Goal: Answer question/provide support: Share knowledge or assist other users

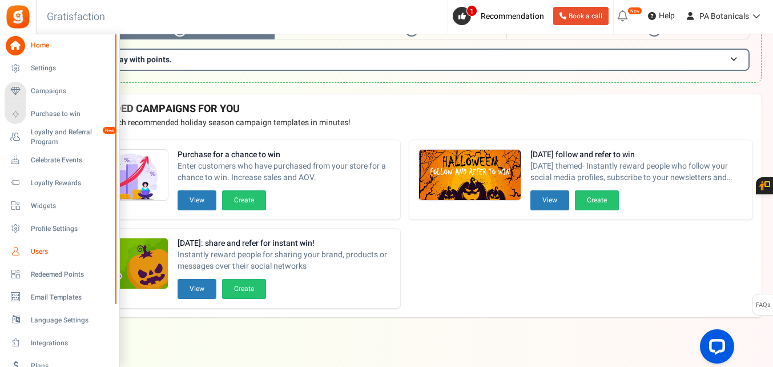
click at [30, 251] on link "Users" at bounding box center [60, 251] width 110 height 19
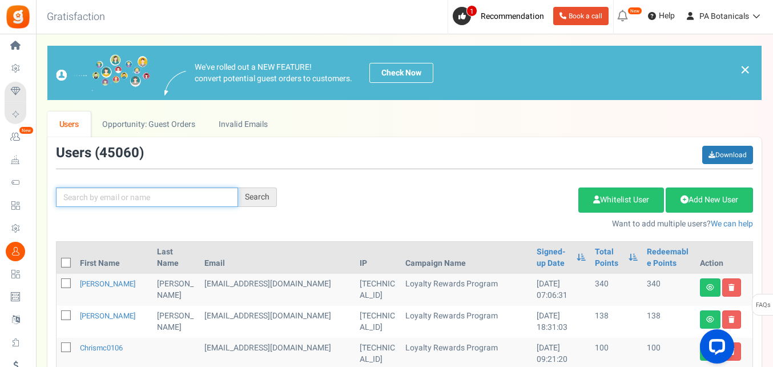
click at [168, 199] on input "text" at bounding box center [147, 196] width 182 height 19
type input "[PERSON_NAME]"
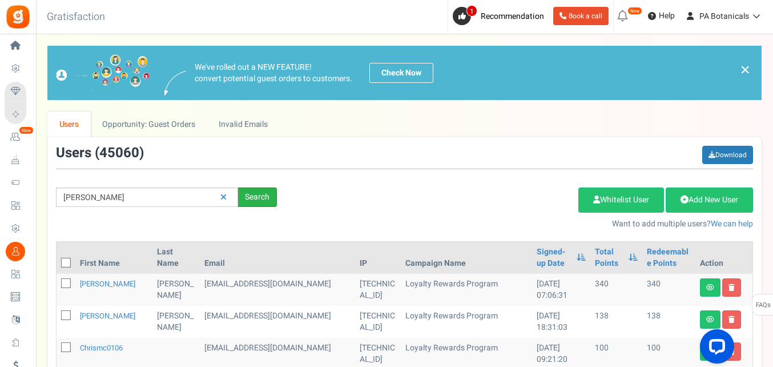
click at [254, 200] on div "Search" at bounding box center [257, 196] width 39 height 19
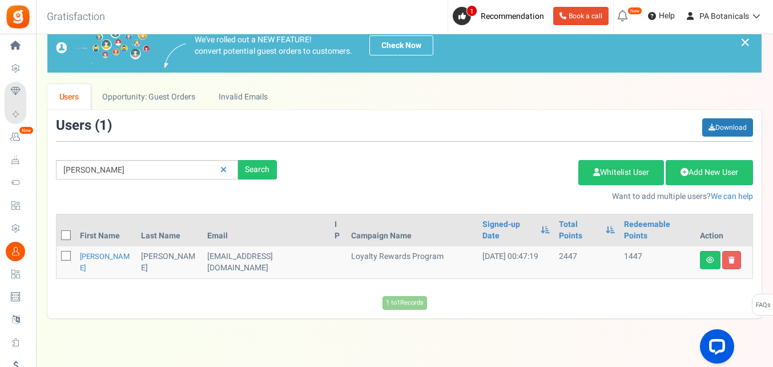
scroll to position [31, 0]
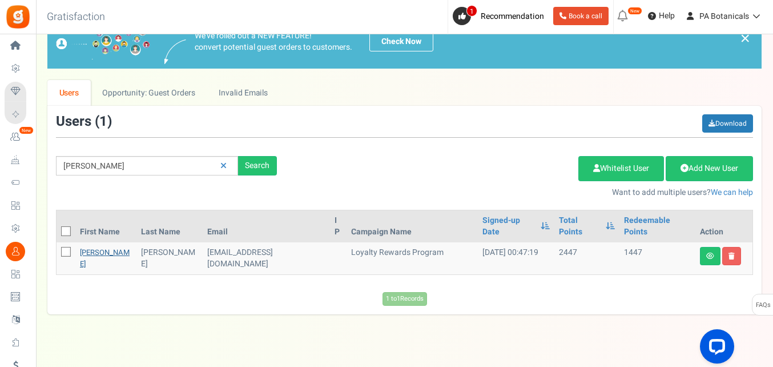
click at [93, 247] on link "[PERSON_NAME]" at bounding box center [105, 258] width 50 height 22
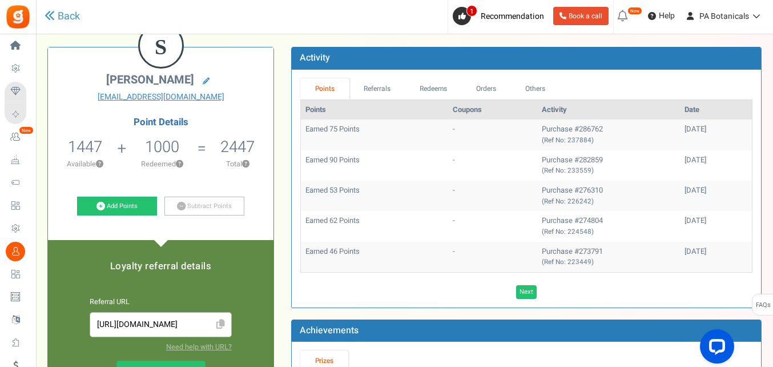
scroll to position [65, 0]
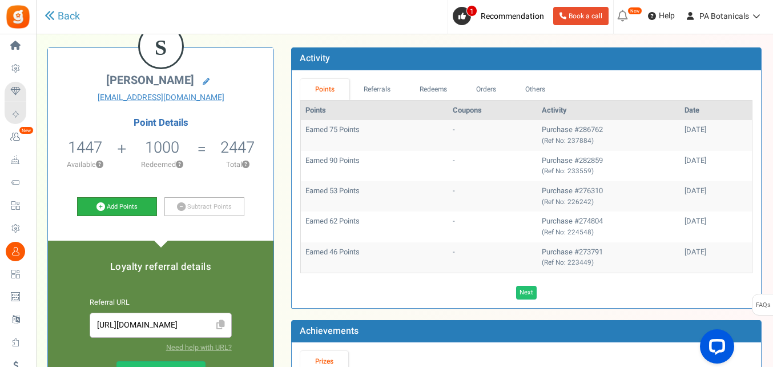
click at [127, 201] on link "Add Points" at bounding box center [117, 206] width 80 height 19
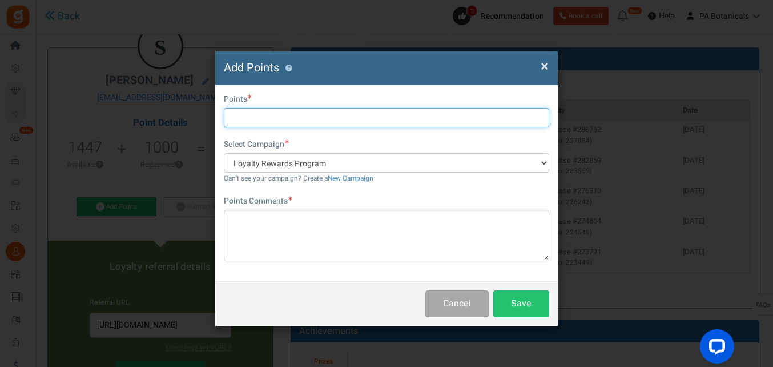
click at [340, 123] on input "text" at bounding box center [387, 117] width 326 height 19
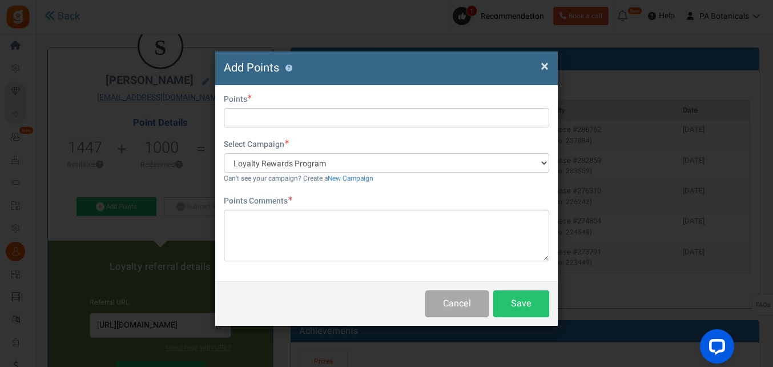
click at [539, 65] on h4 "Add Points ?" at bounding box center [387, 68] width 326 height 17
click at [544, 68] on span "×" at bounding box center [545, 66] width 8 height 22
